Goal: Contribute content: Contribute content

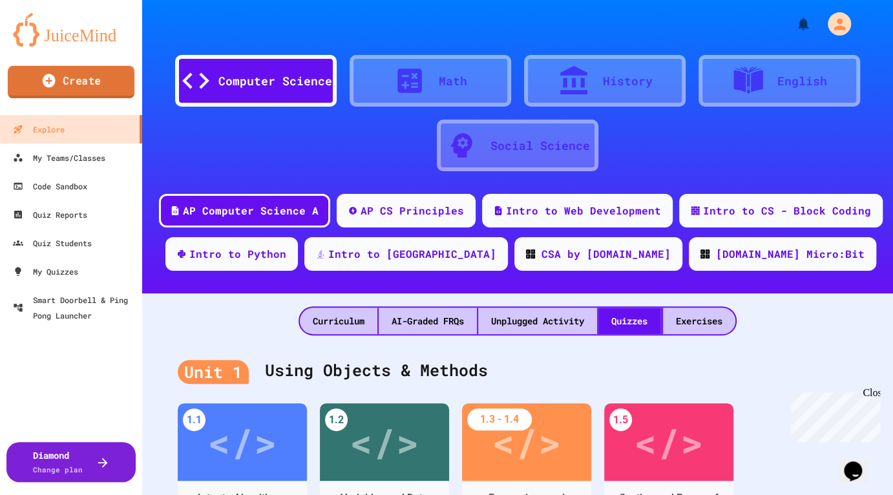
click at [83, 85] on link "Create" at bounding box center [71, 82] width 127 height 32
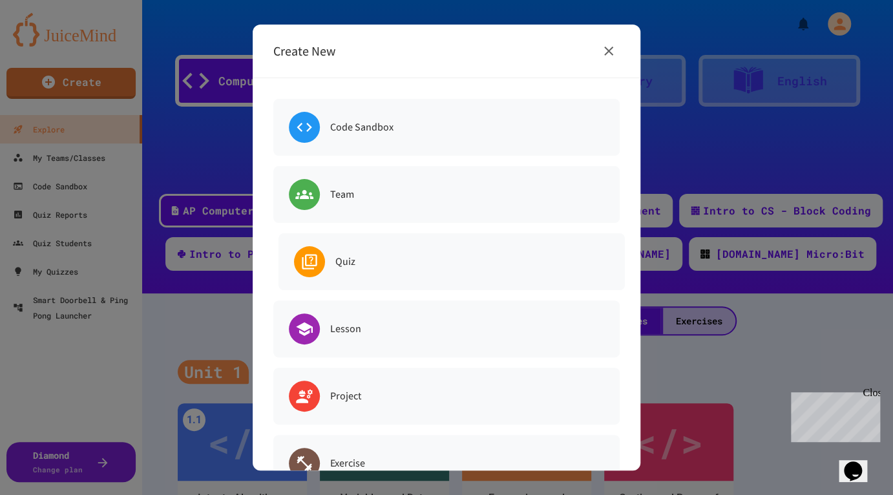
click at [359, 247] on div "Quiz" at bounding box center [451, 261] width 346 height 57
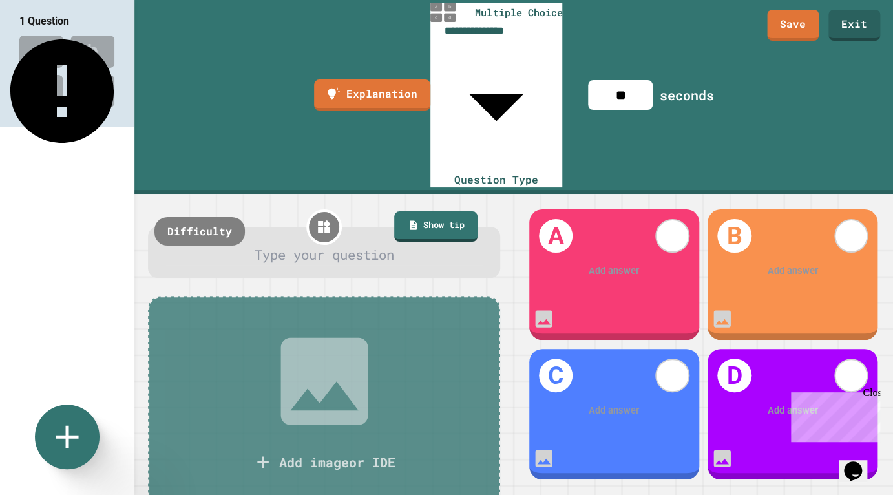
click at [291, 245] on div at bounding box center [324, 255] width 316 height 20
drag, startPoint x: 607, startPoint y: 153, endPoint x: 663, endPoint y: 165, distance: 56.9
click at [607, 245] on div "Add answer" at bounding box center [614, 271] width 170 height 52
click at [649, 264] on div at bounding box center [614, 271] width 131 height 15
click at [786, 245] on div "Add answer" at bounding box center [793, 271] width 170 height 52
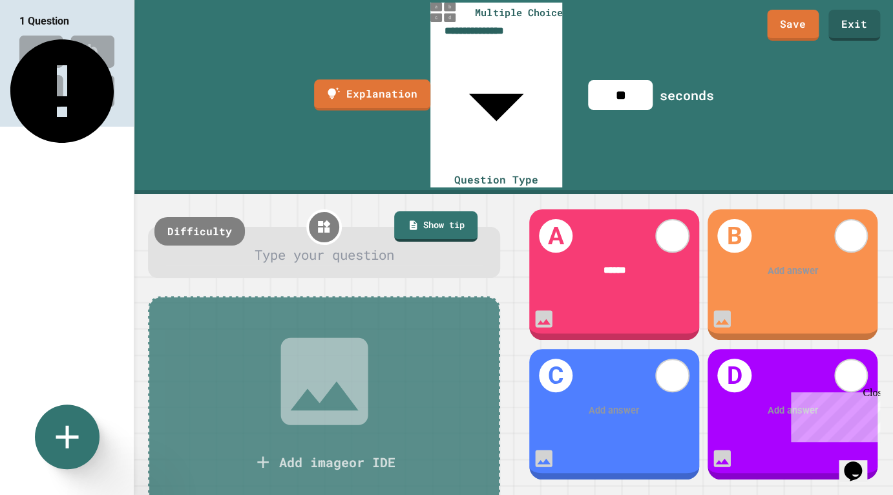
click at [822, 245] on div "Add answer" at bounding box center [793, 271] width 170 height 52
click at [810, 264] on div at bounding box center [793, 271] width 131 height 15
click at [271, 245] on div at bounding box center [324, 255] width 316 height 20
drag, startPoint x: 298, startPoint y: 118, endPoint x: 317, endPoint y: 118, distance: 19.4
click at [303, 245] on div at bounding box center [324, 255] width 316 height 20
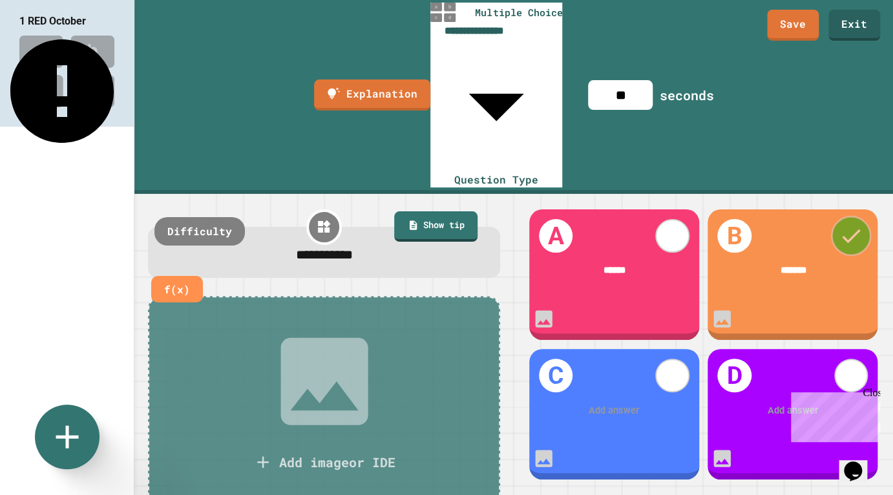
click at [858, 224] on icon at bounding box center [851, 236] width 25 height 25
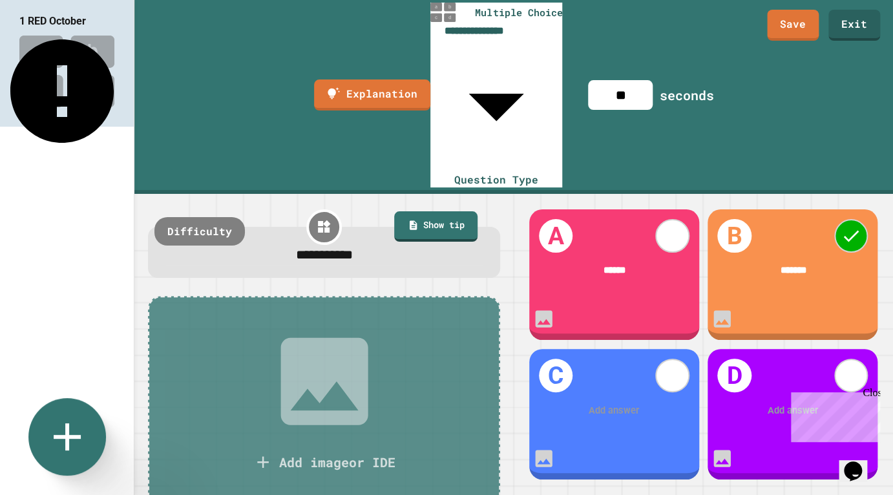
click at [57, 421] on icon at bounding box center [67, 437] width 47 height 47
click at [819, 171] on div at bounding box center [446, 247] width 893 height 495
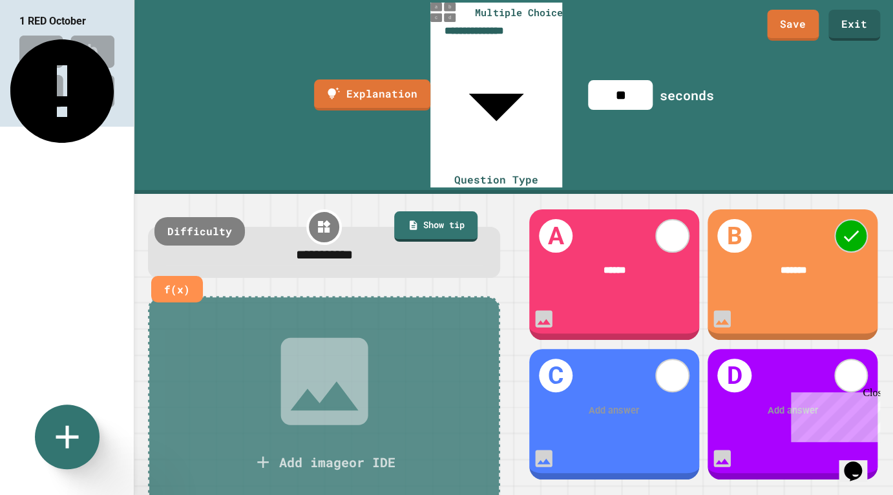
click at [299, 248] on span "**********" at bounding box center [324, 254] width 57 height 13
click at [111, 39] on icon "This question is incomplete" at bounding box center [61, 90] width 103 height 103
click at [803, 245] on div "*******" at bounding box center [793, 271] width 170 height 53
click at [408, 245] on div "**********" at bounding box center [324, 255] width 316 height 21
click at [70, 433] on icon at bounding box center [67, 437] width 47 height 47
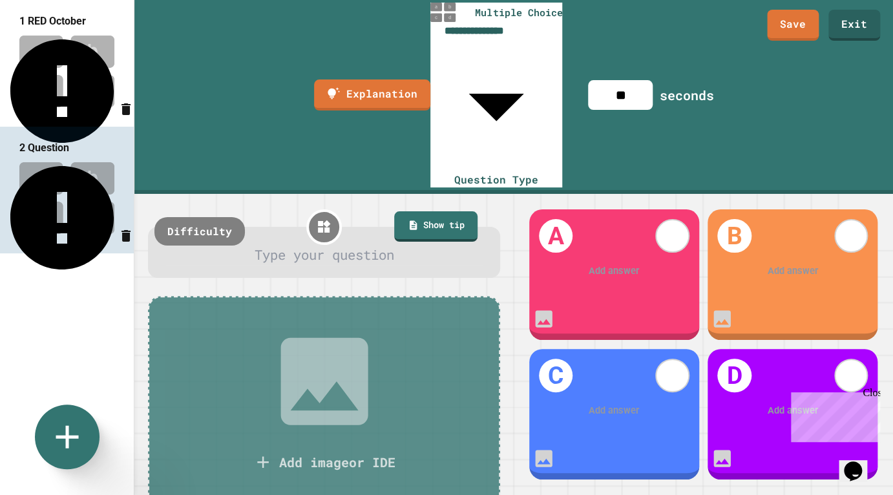
click at [331, 245] on div at bounding box center [324, 255] width 316 height 20
drag, startPoint x: 114, startPoint y: 47, endPoint x: 128, endPoint y: 67, distance: 24.6
click at [116, 47] on img at bounding box center [67, 71] width 134 height 85
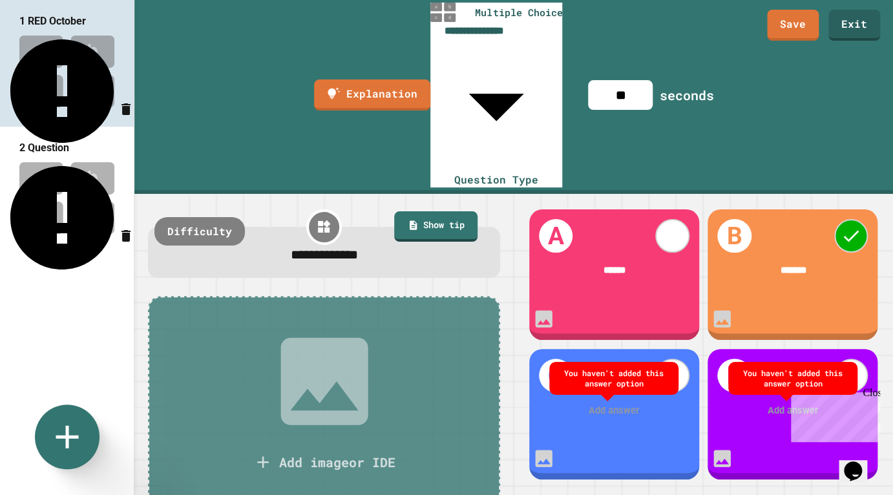
click at [814, 225] on div "B *******" at bounding box center [793, 274] width 170 height 131
click at [597, 368] on div "You haven't added this answer option" at bounding box center [614, 378] width 116 height 20
click at [832, 368] on div "You haven't added this answer option" at bounding box center [793, 378] width 116 height 20
drag, startPoint x: 609, startPoint y: 381, endPoint x: 761, endPoint y: 395, distance: 151.8
click at [613, 404] on div at bounding box center [614, 411] width 131 height 15
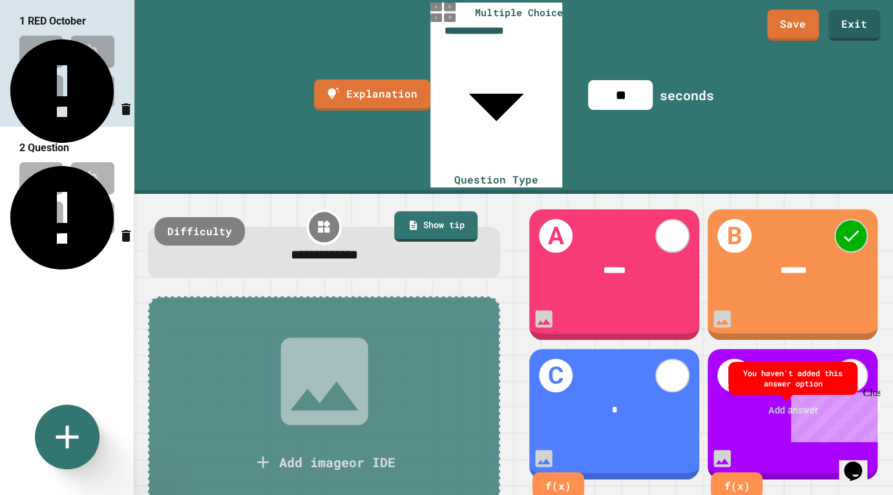
click at [782, 404] on div at bounding box center [793, 411] width 132 height 15
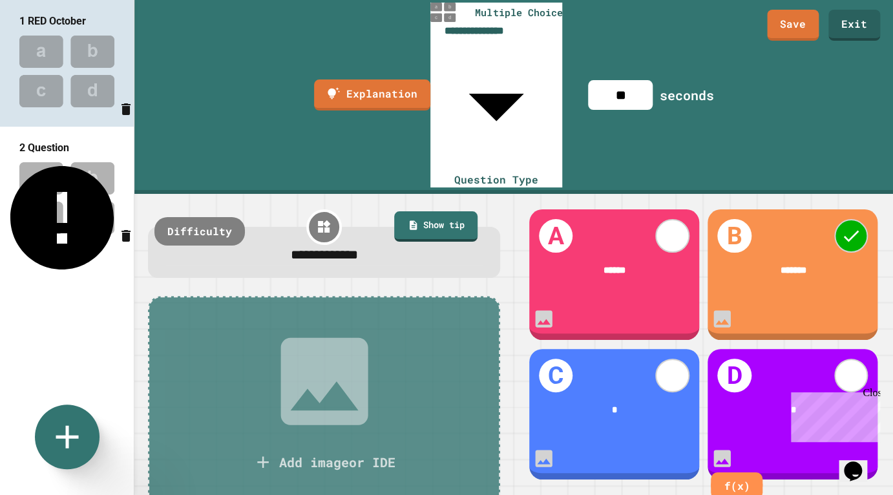
click at [757, 222] on div "B *******" at bounding box center [793, 274] width 170 height 131
click at [65, 200] on img at bounding box center [67, 198] width 134 height 85
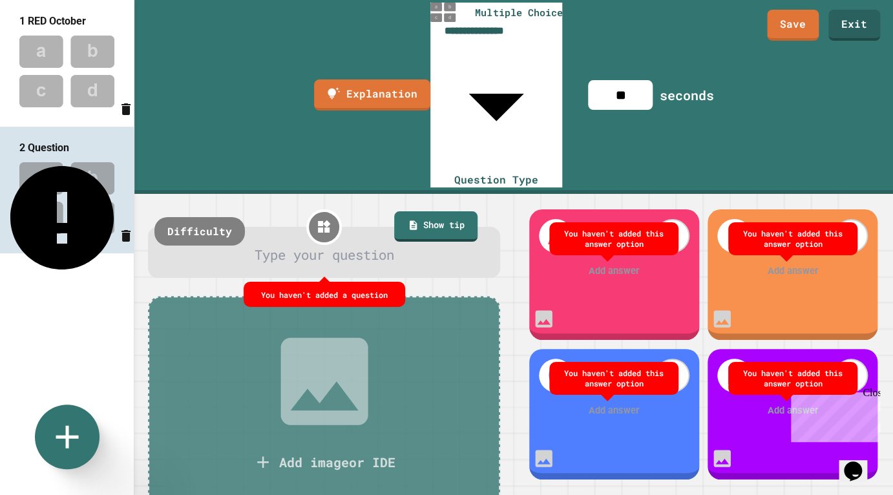
click at [52, 65] on img at bounding box center [67, 71] width 134 height 85
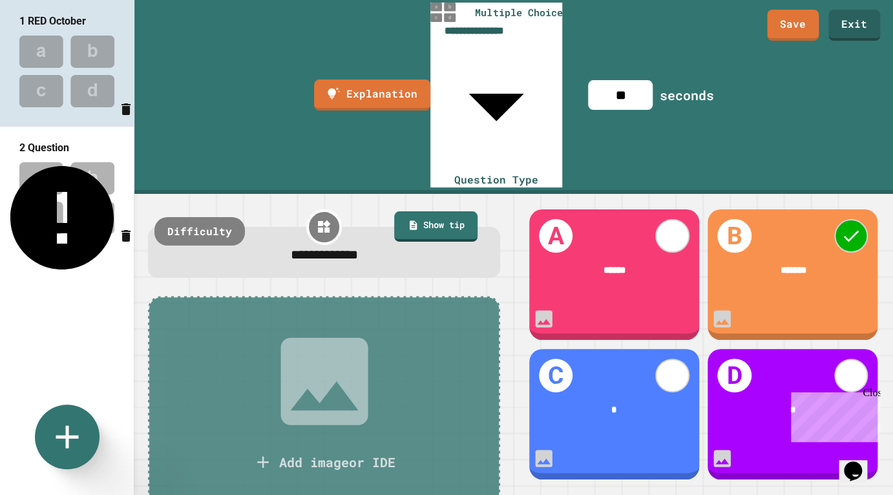
click at [67, 210] on img at bounding box center [67, 198] width 134 height 85
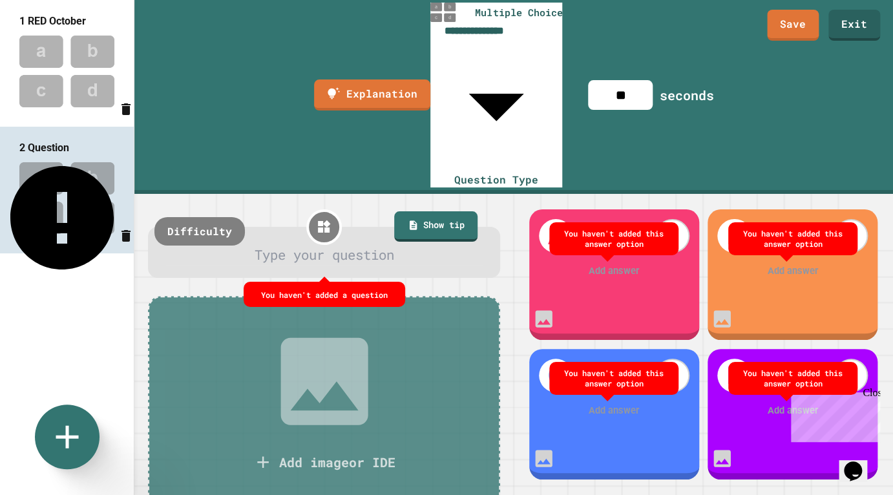
click at [313, 245] on div at bounding box center [324, 255] width 316 height 20
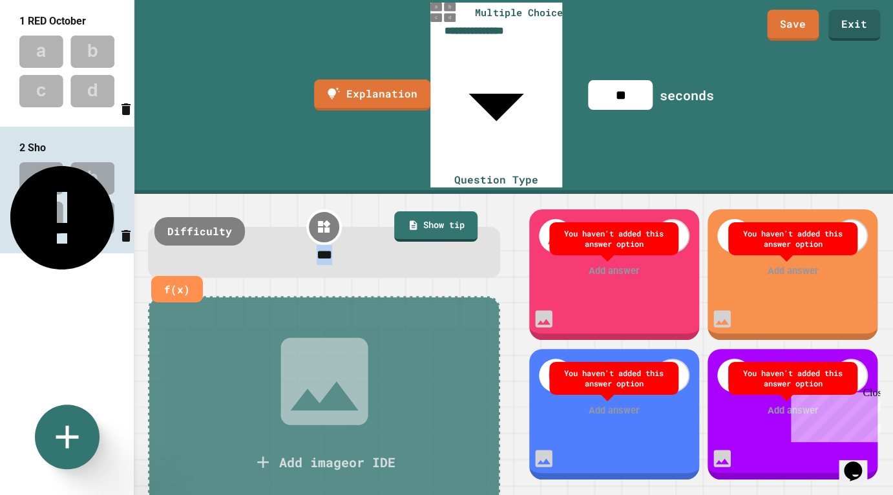
drag, startPoint x: 361, startPoint y: 110, endPoint x: 275, endPoint y: 111, distance: 86.6
click at [275, 245] on div "***" at bounding box center [324, 255] width 316 height 21
click at [611, 264] on div at bounding box center [614, 271] width 131 height 15
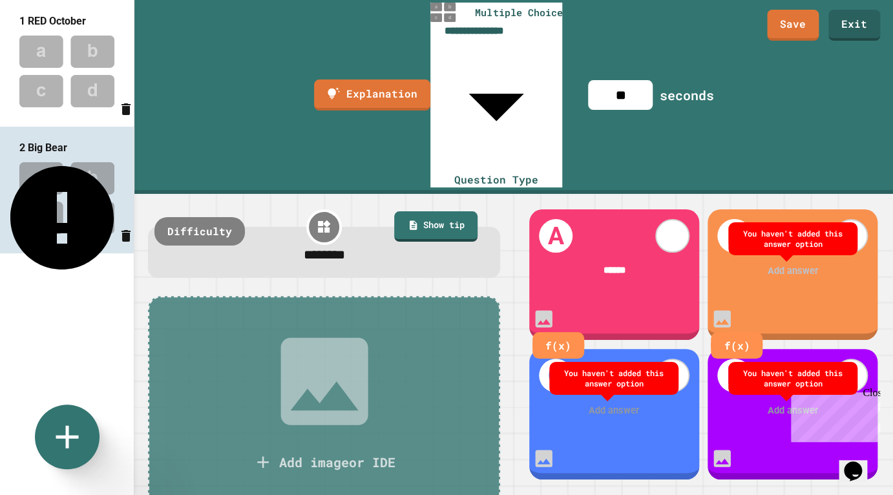
click at [819, 264] on div at bounding box center [793, 271] width 131 height 15
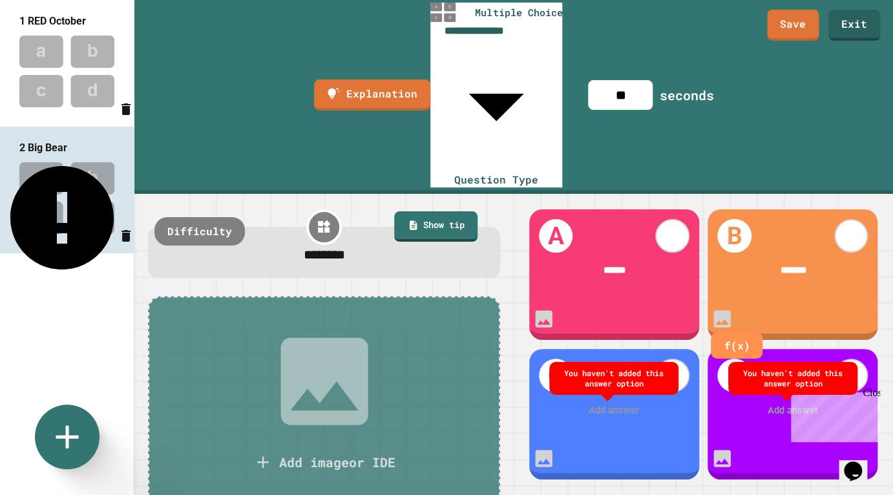
click at [647, 349] on div "C Add answer" at bounding box center [614, 414] width 170 height 131
click at [604, 404] on div at bounding box center [615, 411] width 132 height 15
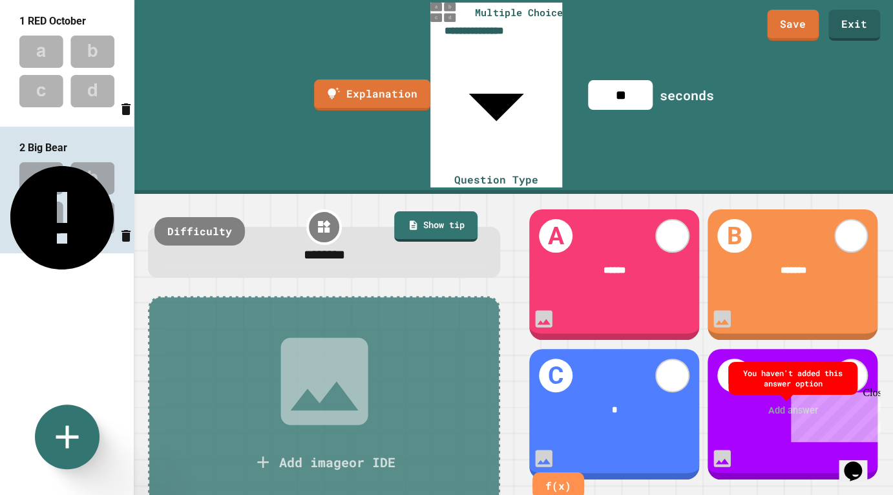
click at [777, 388] on div "Add answer" at bounding box center [793, 411] width 170 height 52
click at [786, 404] on div at bounding box center [793, 411] width 131 height 15
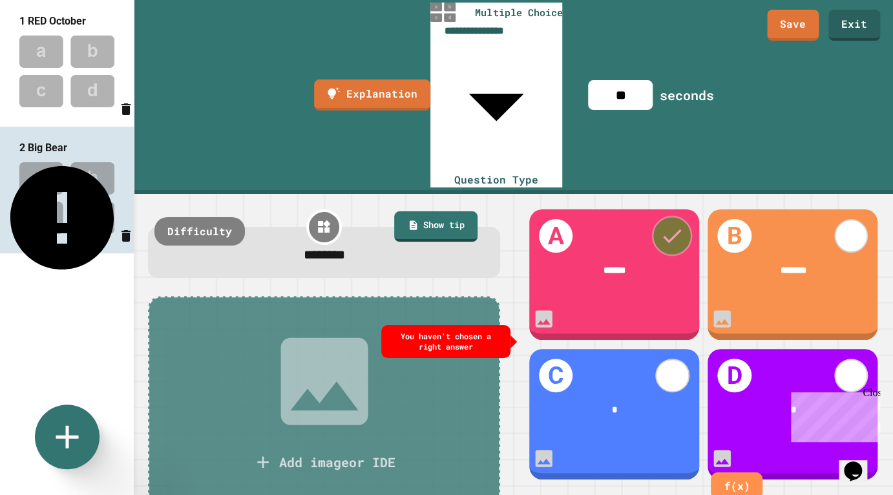
click at [665, 229] on icon at bounding box center [673, 236] width 18 height 14
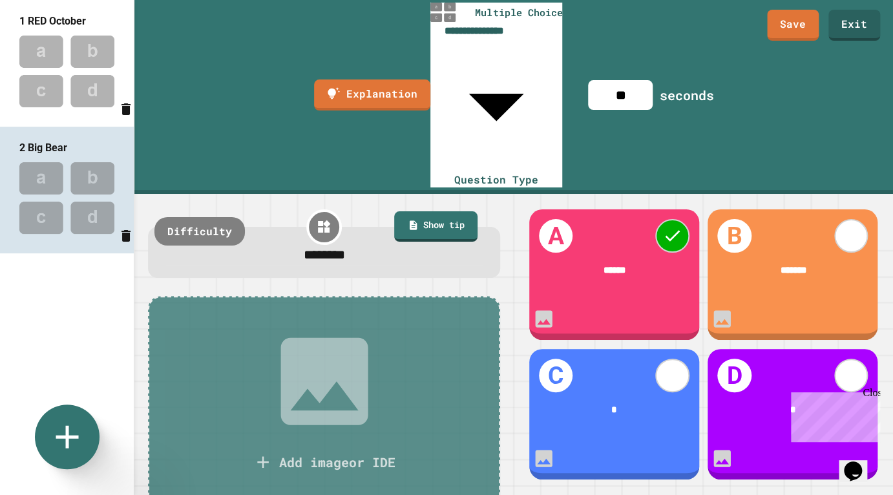
click at [64, 87] on img at bounding box center [67, 71] width 134 height 85
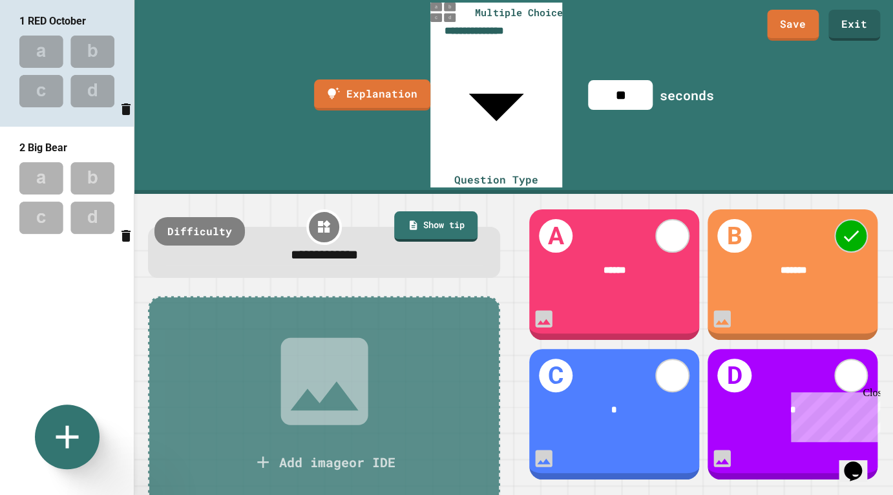
click at [59, 193] on img at bounding box center [67, 198] width 134 height 85
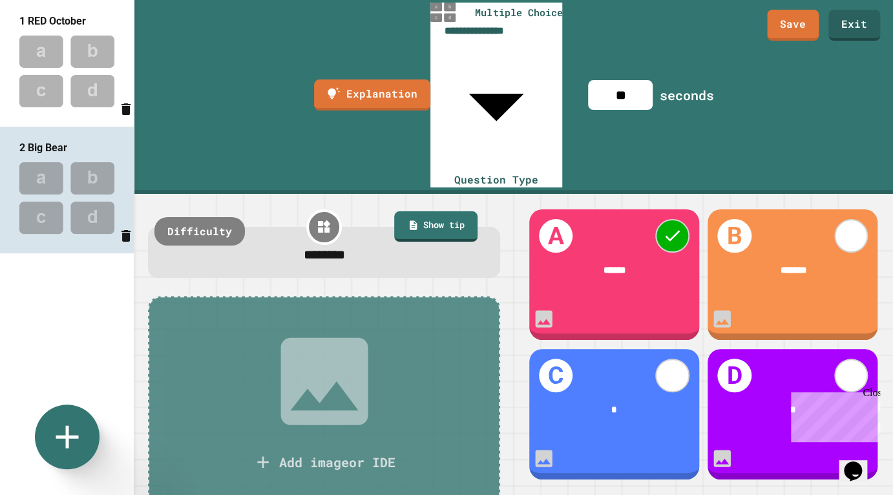
click at [33, 80] on img at bounding box center [67, 71] width 134 height 85
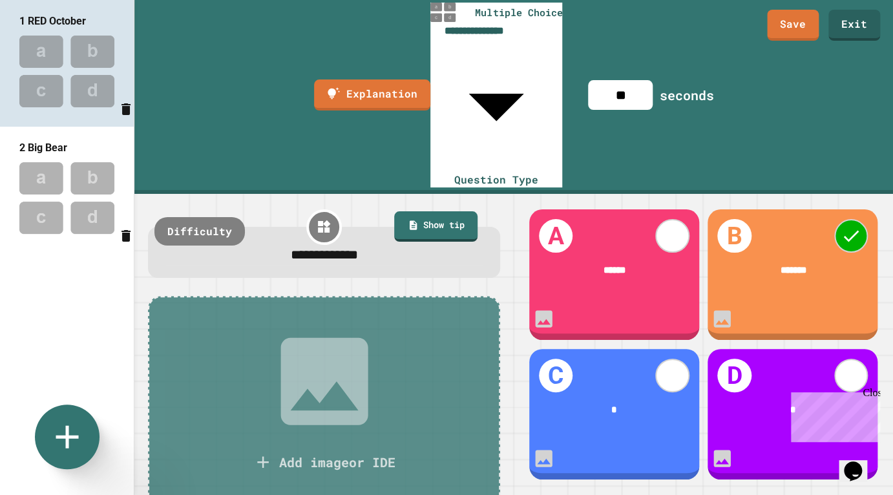
click at [52, 213] on img at bounding box center [67, 198] width 134 height 85
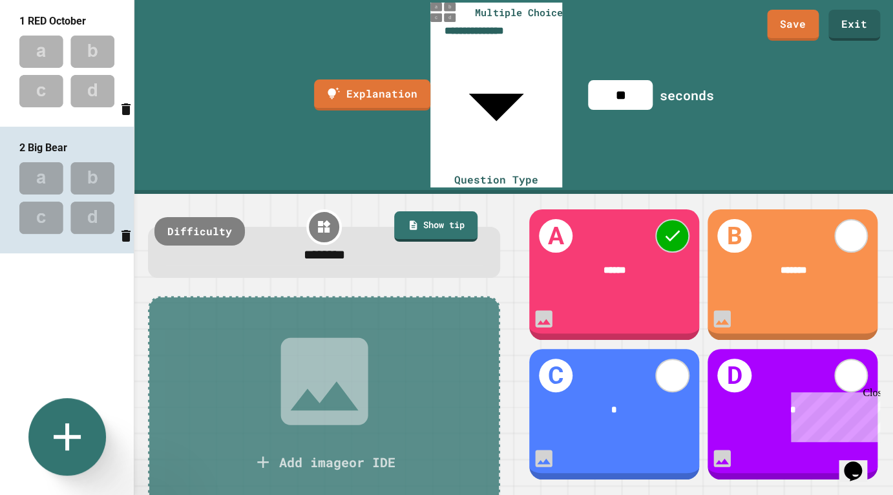
click at [47, 444] on icon at bounding box center [67, 437] width 47 height 47
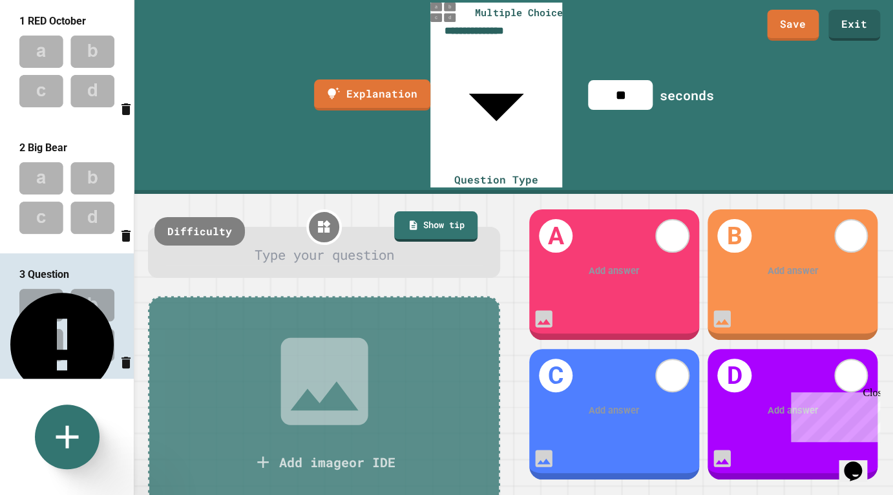
click at [638, 245] on div "Add answer" at bounding box center [614, 271] width 170 height 52
click at [373, 245] on div at bounding box center [324, 255] width 316 height 20
click at [636, 264] on div at bounding box center [614, 271] width 131 height 15
click at [775, 264] on div at bounding box center [793, 271] width 131 height 15
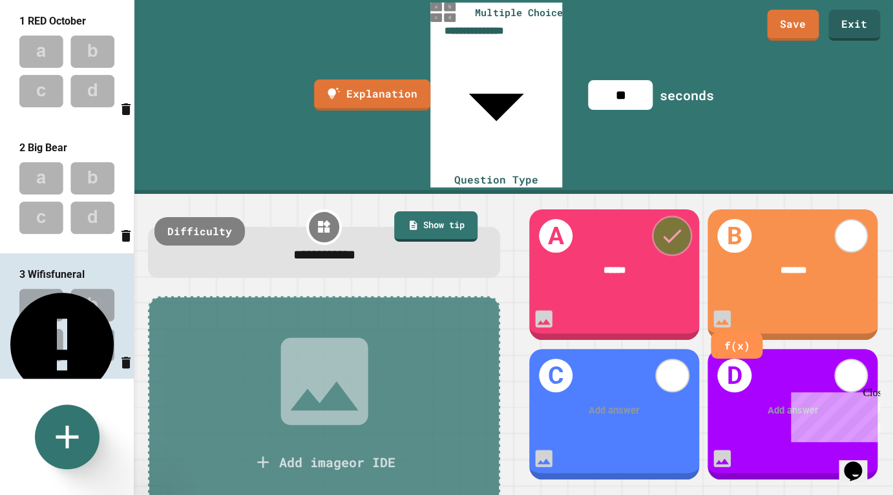
click at [670, 224] on icon at bounding box center [672, 236] width 25 height 25
click at [69, 182] on img at bounding box center [67, 198] width 134 height 85
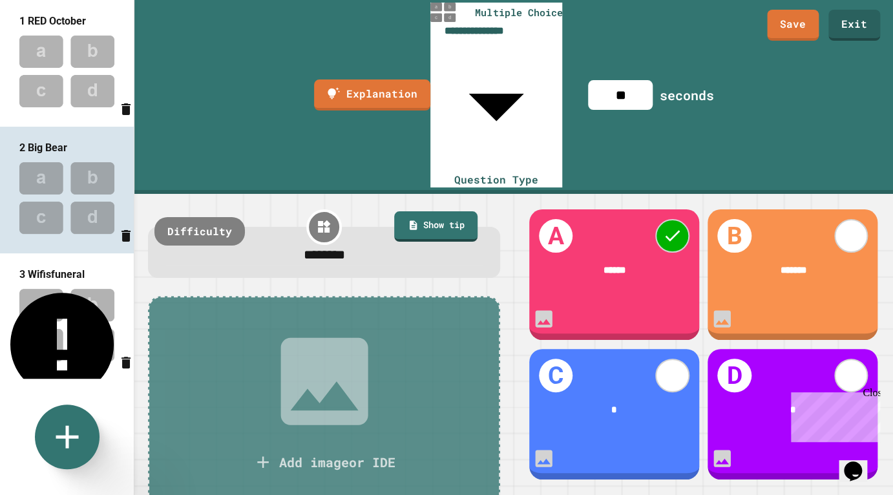
click at [50, 73] on img at bounding box center [67, 71] width 134 height 85
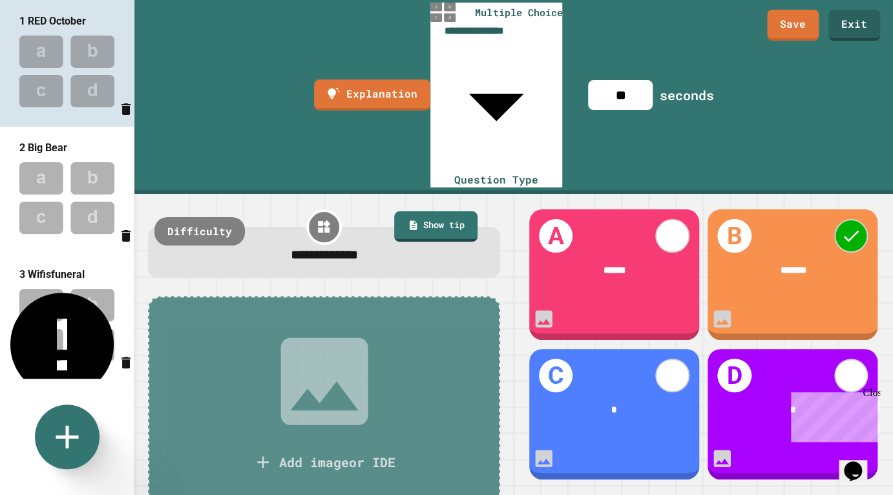
click at [74, 318] on img at bounding box center [67, 324] width 134 height 85
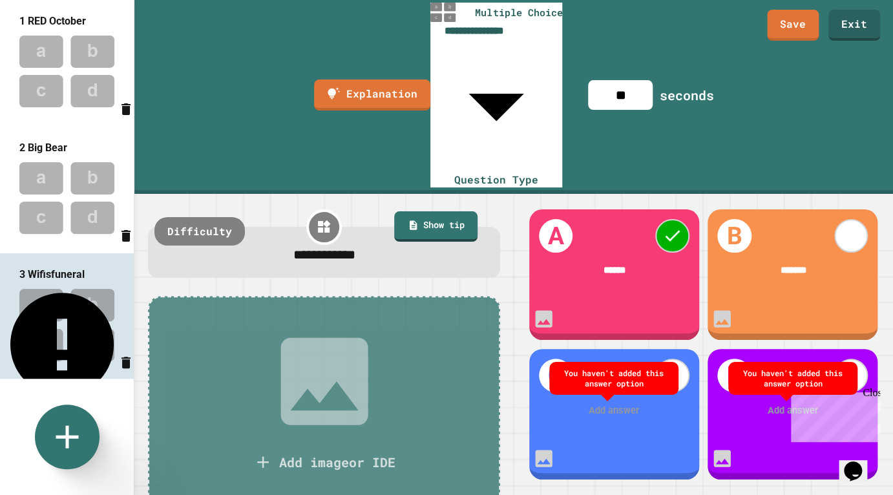
click at [48, 187] on img at bounding box center [67, 198] width 134 height 85
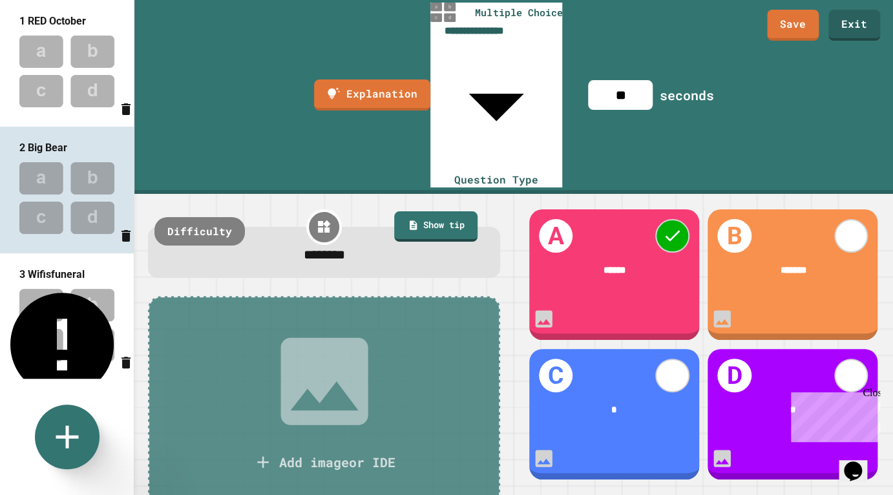
click at [73, 85] on img at bounding box center [67, 71] width 134 height 85
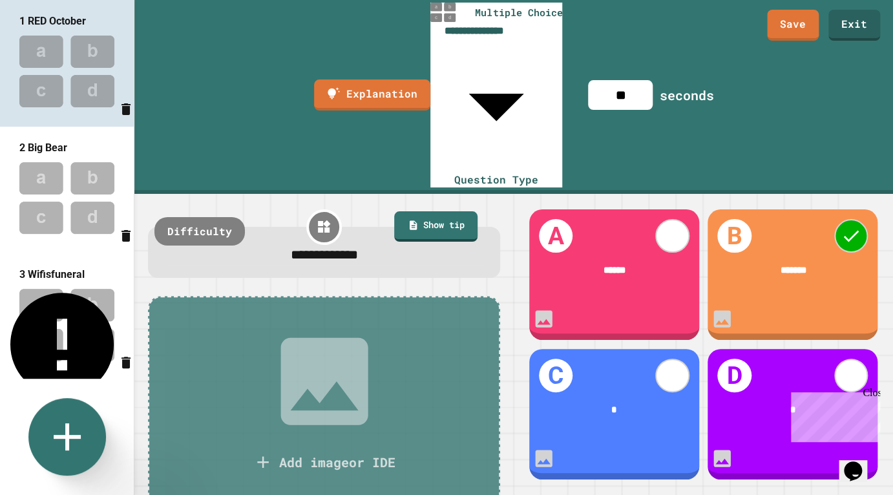
click at [72, 436] on icon at bounding box center [67, 436] width 27 height 27
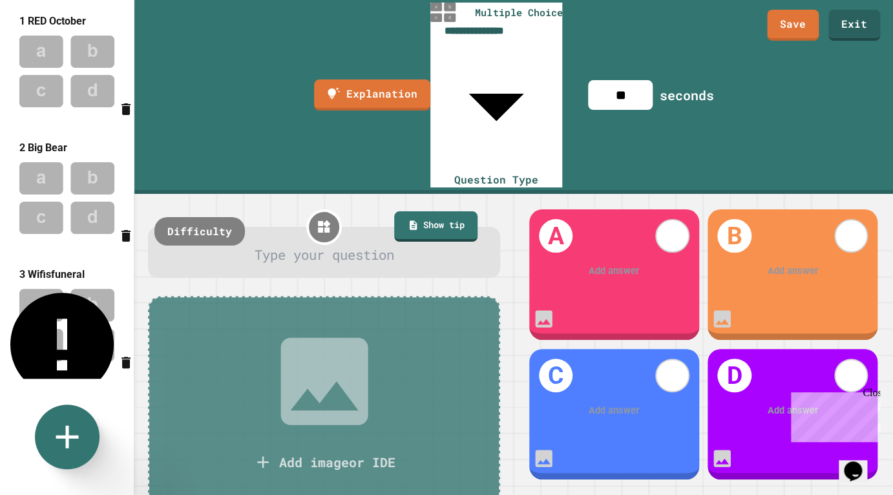
scroll to position [109, 0]
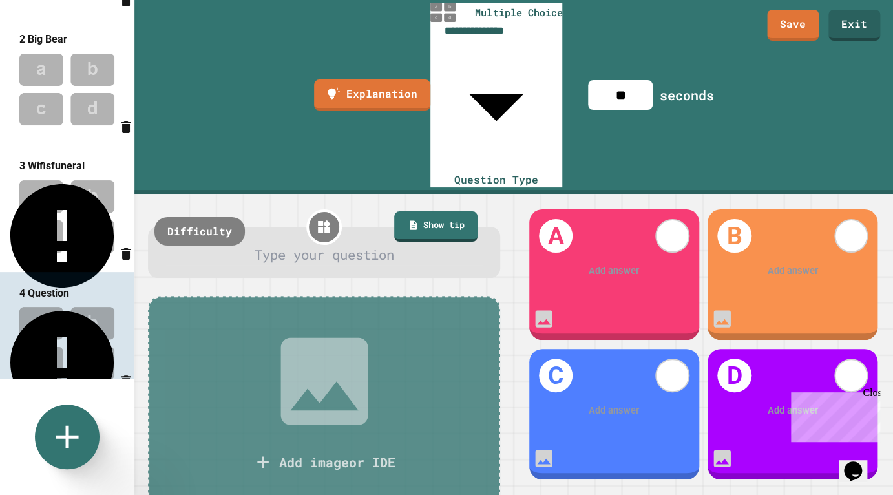
click at [605, 245] on div "Add answer" at bounding box center [614, 271] width 170 height 52
click at [602, 349] on div "C Add answer" at bounding box center [614, 414] width 170 height 131
click at [62, 176] on img at bounding box center [67, 216] width 134 height 85
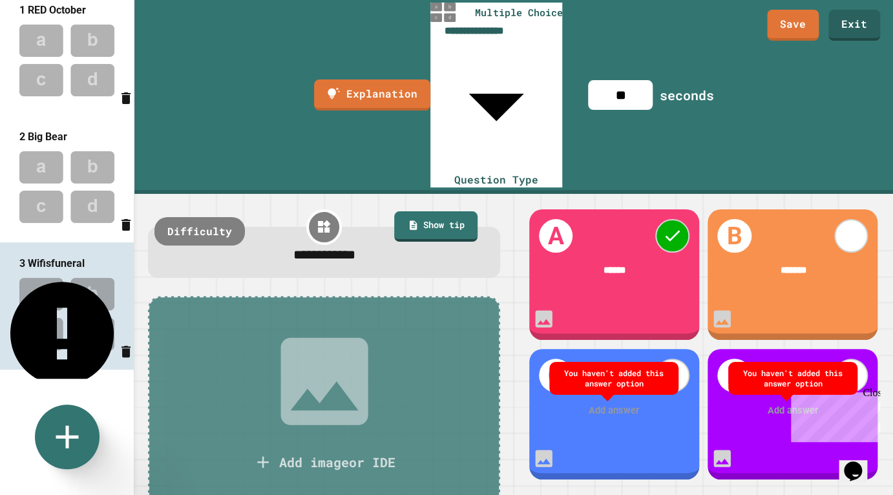
scroll to position [5, 0]
